Goal: Information Seeking & Learning: Find specific fact

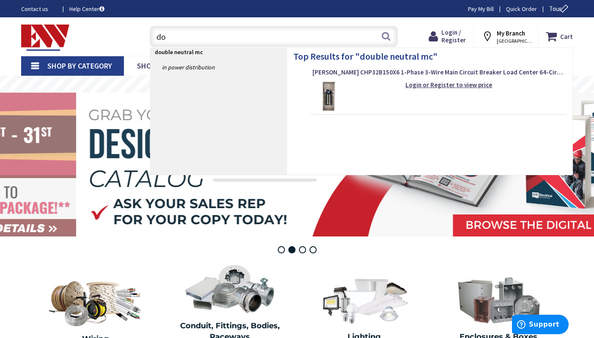
type input "d"
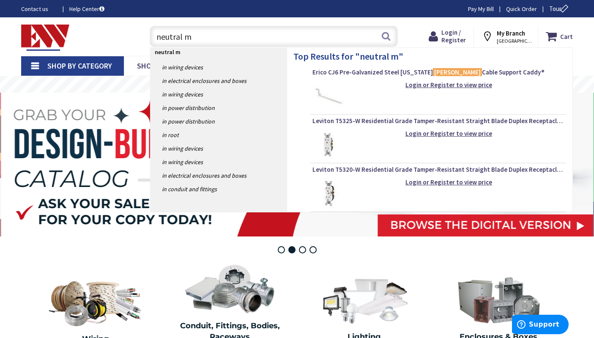
type input "neutral mc"
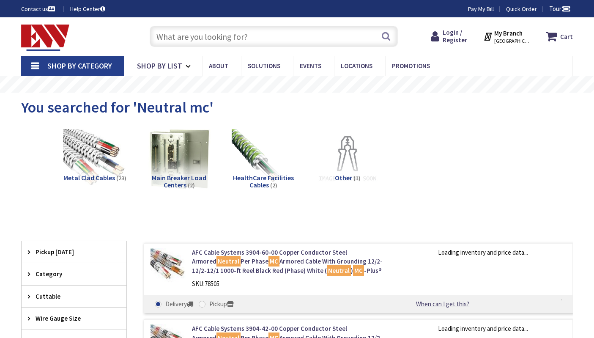
type input "[GEOGRAPHIC_DATA][STREET_ADDRESS][GEOGRAPHIC_DATA]"
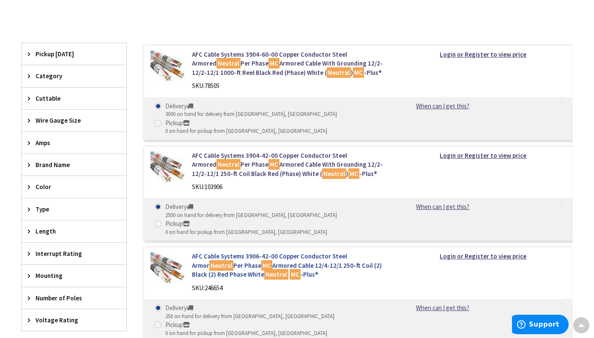
scroll to position [169, 0]
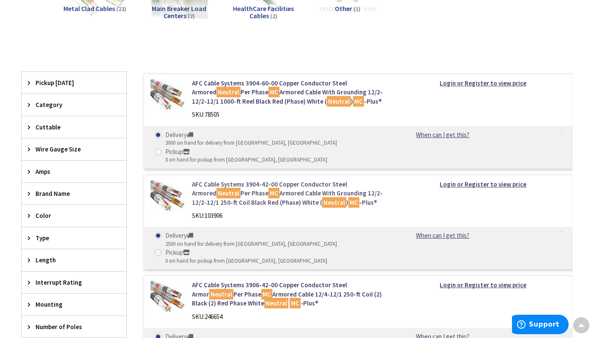
click at [278, 180] on link "AFC Cable Systems 3904-42-00 Copper Conductor Steel Armored Neutral Per Phase M…" at bounding box center [289, 193] width 195 height 27
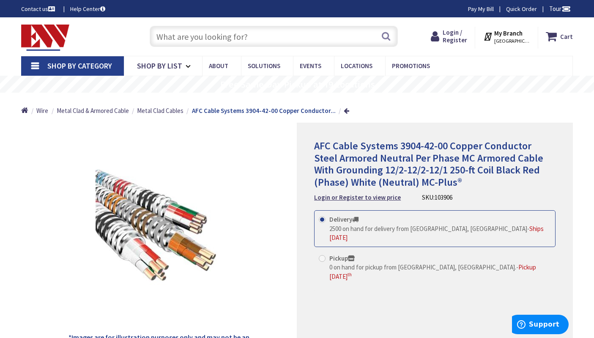
drag, startPoint x: 8, startPoint y: 279, endPoint x: 2, endPoint y: 279, distance: 6.3
drag, startPoint x: 451, startPoint y: 198, endPoint x: 432, endPoint y: 200, distance: 19.6
click at [432, 200] on div "AFC Cable Systems 3904-42-00 Copper Conductor Steel Armored Neutral Per Phase M…" at bounding box center [434, 171] width 241 height 62
copy span "103906"
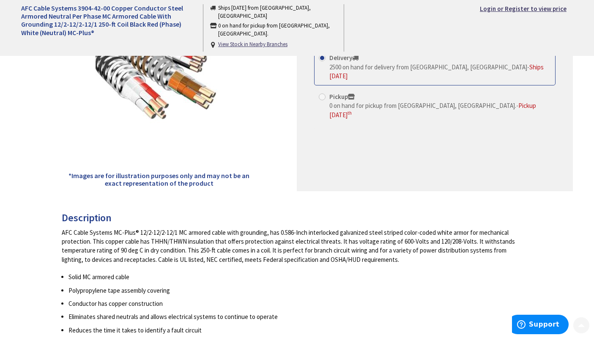
scroll to position [169, 0]
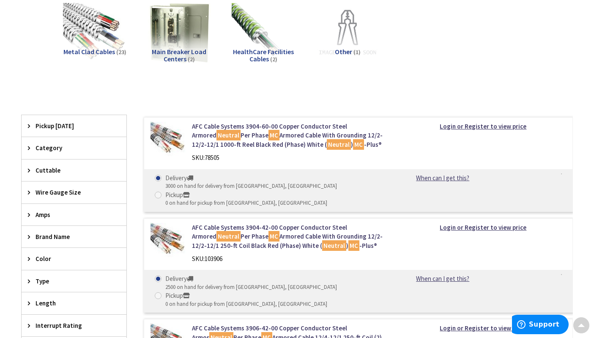
scroll to position [126, 0]
drag, startPoint x: 227, startPoint y: 241, endPoint x: 200, endPoint y: 247, distance: 28.1
click at [200, 247] on div "AFC Cable Systems 3904-42-00 Copper Conductor Steel Armored Neutral Per Phase M…" at bounding box center [290, 244] width 208 height 45
drag, startPoint x: 224, startPoint y: 157, endPoint x: 207, endPoint y: 158, distance: 17.0
click at [207, 158] on div "SKU: 78505" at bounding box center [289, 157] width 195 height 9
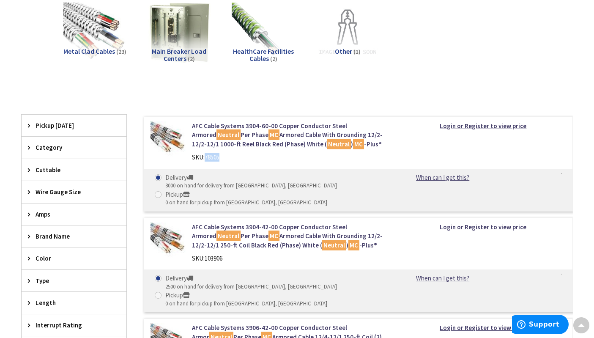
copy span "78505"
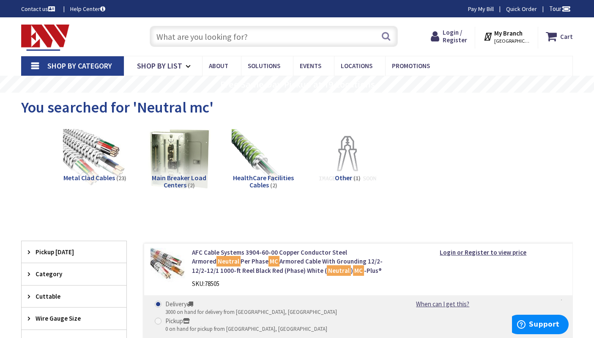
click at [252, 31] on input "text" at bounding box center [274, 36] width 248 height 21
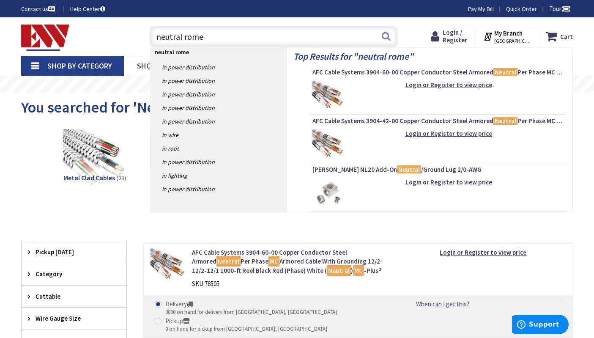
type input "neutral romex"
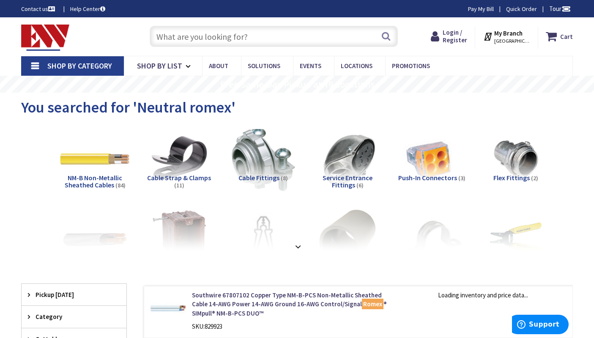
click at [78, 168] on img at bounding box center [95, 159] width 70 height 70
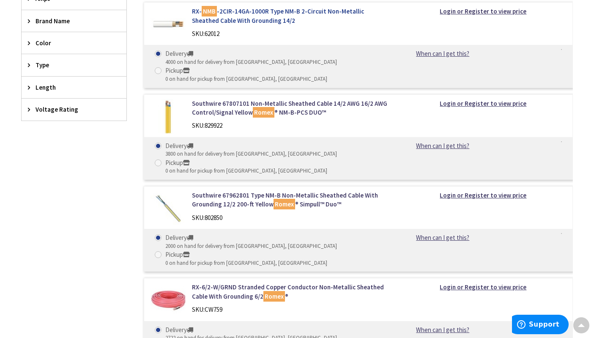
scroll to position [395, 0]
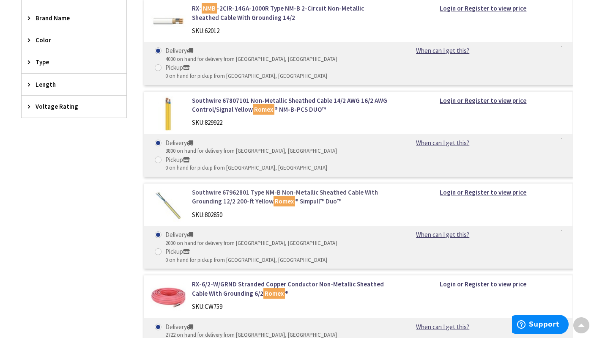
click at [216, 188] on link "Southwire 67962801 Type NM-B Non-Metallic Sheathed Cable With Grounding 12/2 20…" at bounding box center [289, 197] width 195 height 18
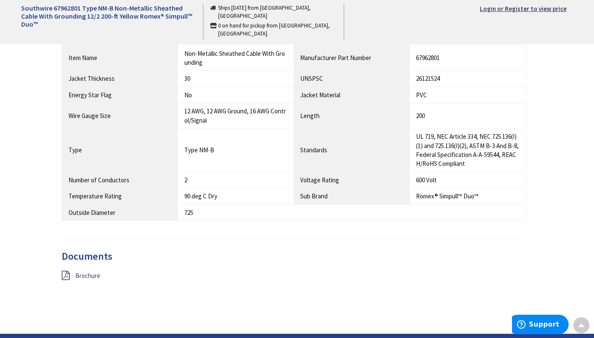
scroll to position [550, 0]
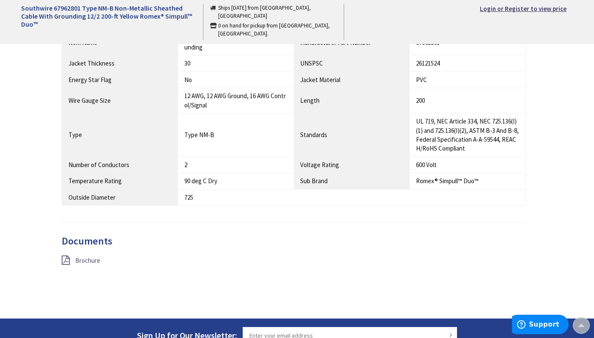
click at [77, 258] on span "Brochure" at bounding box center [87, 260] width 25 height 8
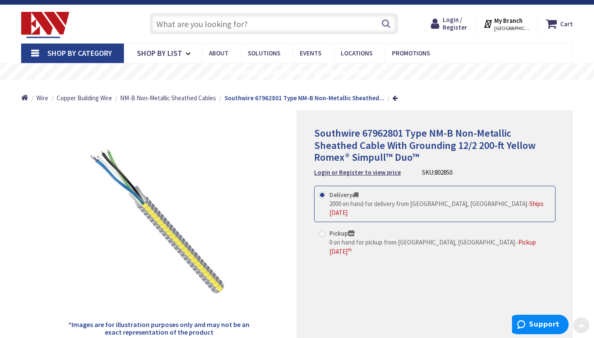
scroll to position [0, 0]
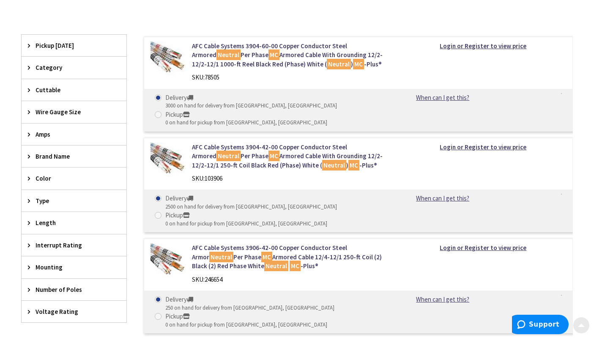
scroll to position [211, 0]
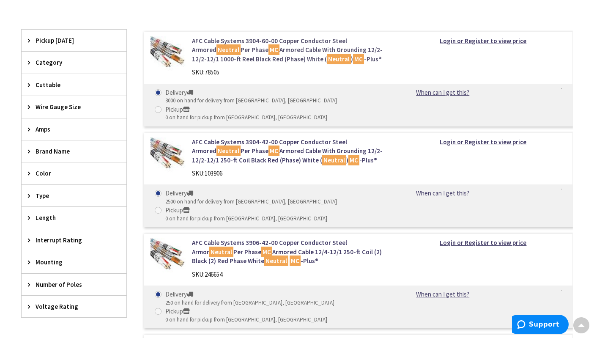
click at [269, 50] on link "AFC Cable Systems 3904-60-00 Copper Conductor Steel Armored Neutral Per Phase M…" at bounding box center [289, 49] width 195 height 27
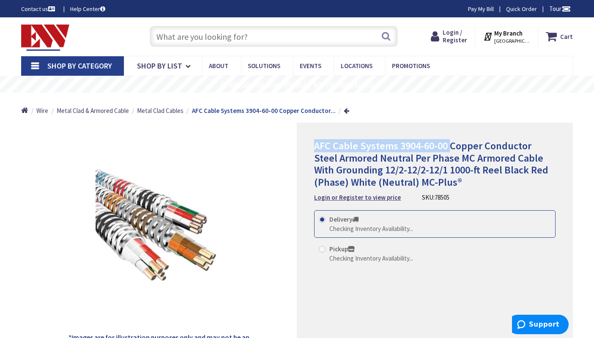
drag, startPoint x: 314, startPoint y: 147, endPoint x: 448, endPoint y: 142, distance: 134.1
click at [448, 142] on div "AFC Cable Systems 3904-60-00 Copper Conductor Steel Armored Neutral Per Phase M…" at bounding box center [435, 238] width 276 height 230
copy span "AFC Cable Systems 3904-60-00"
